Goal: Information Seeking & Learning: Learn about a topic

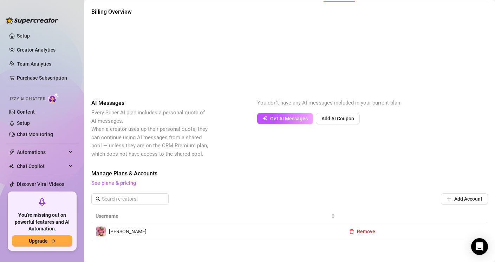
scroll to position [33, 0]
click at [114, 183] on link "See plans & pricing" at bounding box center [113, 182] width 45 height 6
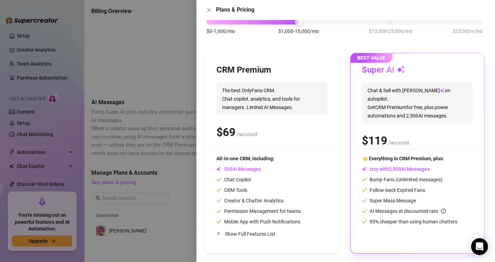
scroll to position [40, 0]
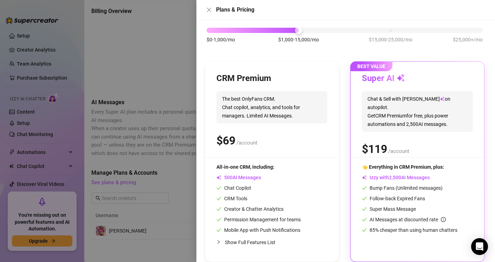
drag, startPoint x: 297, startPoint y: 19, endPoint x: 243, endPoint y: 35, distance: 56.0
click at [243, 35] on div "Plans & Pricing Slide to see pricing tiers Our pricing is based on creator's mo…" at bounding box center [345, 131] width 299 height 262
click at [207, 30] on div "$0-1,000/mo $1,000-15,000/mo $15,000-25,000/mo $25,000+/mo" at bounding box center [345, 28] width 276 height 4
click at [299, 29] on div "$0-1,000/mo $1,000-15,000/mo $15,000-25,000/mo $25,000+/mo" at bounding box center [345, 28] width 276 height 4
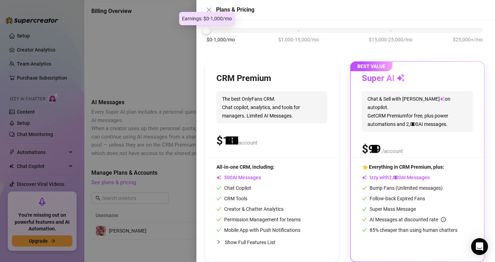
click at [209, 31] on div "$0-1,000/mo $1,000-15,000/mo $15,000-25,000/mo $25,000+/mo" at bounding box center [345, 28] width 276 height 4
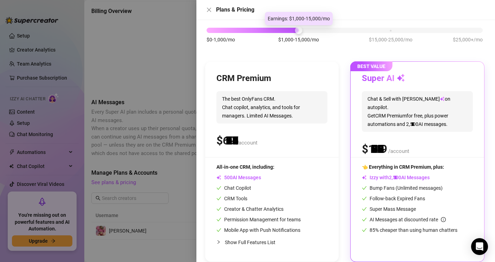
click at [298, 31] on div "$0-1,000/mo $1,000-15,000/mo $15,000-25,000/mo $25,000+/mo" at bounding box center [345, 28] width 276 height 4
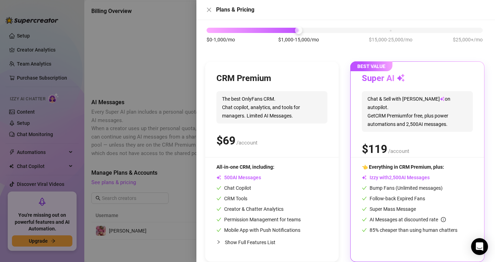
click at [384, 29] on div "$0-1,000/mo $1,000-15,000/mo $15,000-25,000/mo $25,000+/mo" at bounding box center [345, 28] width 276 height 4
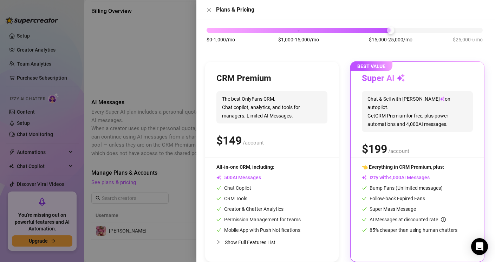
click at [479, 31] on div "$0-1,000/mo $1,000-15,000/mo $15,000-25,000/mo $25,000+/mo" at bounding box center [345, 28] width 276 height 4
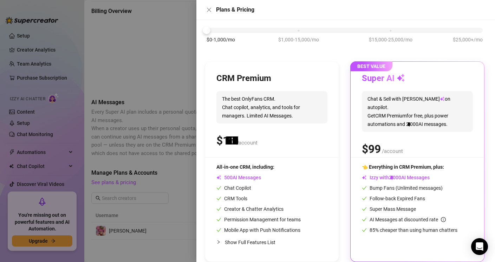
click at [215, 30] on div "$0-1,000/mo $1,000-15,000/mo $15,000-25,000/mo $25,000+/mo" at bounding box center [345, 28] width 276 height 4
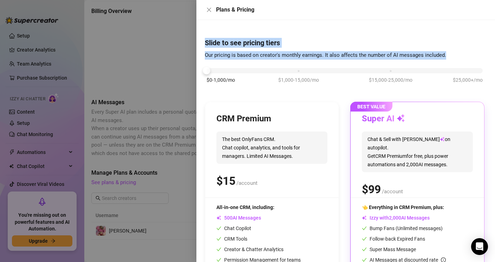
scroll to position [49, 0]
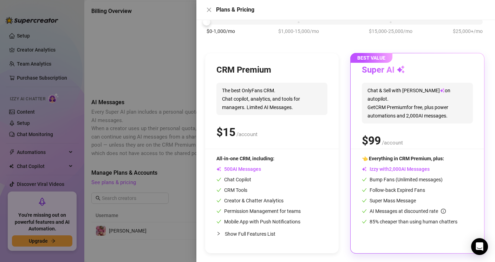
click at [240, 235] on span "Show Full Features List" at bounding box center [250, 234] width 51 height 6
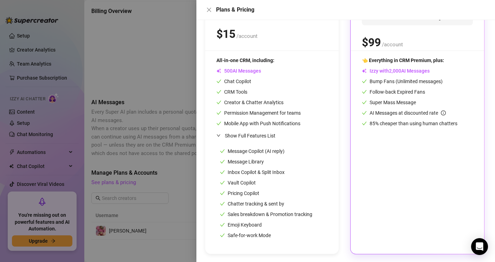
scroll to position [148, 0]
click at [207, 6] on button "Close" at bounding box center [209, 10] width 8 height 8
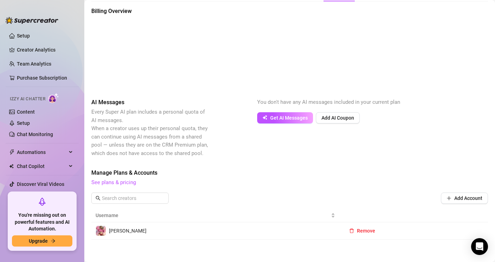
scroll to position [0, 0]
